Goal: Transaction & Acquisition: Purchase product/service

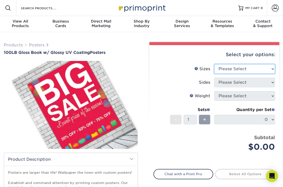
click at [272, 70] on select "Please Select 11.5" x 17.5" 12" x 18" 13" x 19" 18" x 24" 19" x 27" 24" x 36" 2…" at bounding box center [244, 69] width 61 height 10
select select "24.00x36.00"
click at [214, 64] on select "Please Select 11.5" x 17.5" 12" x 18" 13" x 19" 18" x 24" 19" x 27" 24" x 36" 2…" at bounding box center [244, 69] width 61 height 10
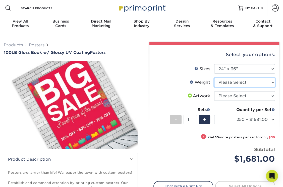
click at [256, 82] on select "Please Select 100LB" at bounding box center [244, 83] width 61 height 10
select select "100LB"
click at [214, 78] on select "Please Select 100LB" at bounding box center [244, 83] width 61 height 10
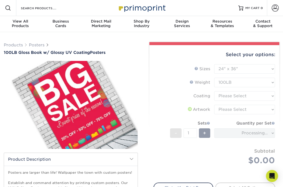
click at [248, 98] on form "Sizes Help Sizes Please Select 11.5" x 17.5" 12" x 18" 13" x 19" 18" x 24" 19" …" at bounding box center [214, 120] width 122 height 113
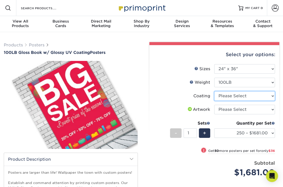
click at [248, 98] on select at bounding box center [244, 96] width 61 height 10
select select "1e8116af-acfc-44b1-83dc-8181aa338834"
click at [214, 91] on select at bounding box center [244, 96] width 61 height 10
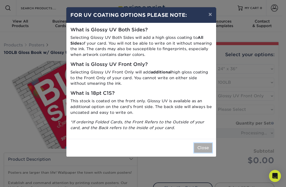
click at [201, 151] on button "Close" at bounding box center [203, 148] width 18 height 10
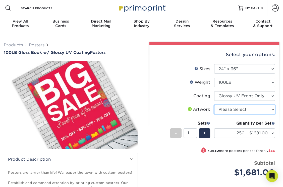
click at [238, 113] on select "Please Select I will upload files I need a design - $150" at bounding box center [244, 110] width 61 height 10
select select "upload"
click at [214, 105] on select "Please Select I will upload files I need a design - $150" at bounding box center [244, 110] width 61 height 10
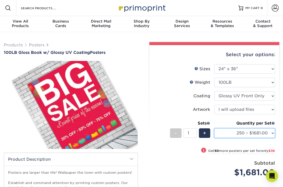
click at [271, 133] on select "250 – $1681.00 300 – $1717.00 400 – $1772.00 500 – $1807.00 750 – $1875.00 1000…" at bounding box center [244, 133] width 61 height 10
